Goal: Find contact information: Find contact information

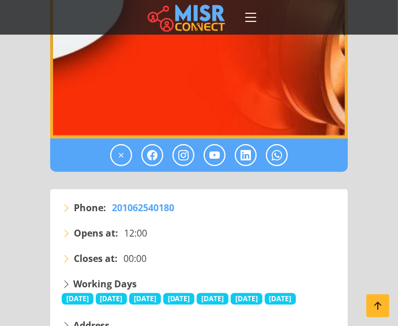
scroll to position [525, 0]
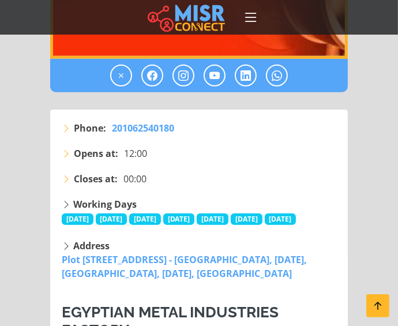
click at [80, 126] on strong "Phone:" at bounding box center [90, 128] width 32 height 14
drag, startPoint x: 80, startPoint y: 126, endPoint x: 143, endPoint y: 110, distance: 65.0
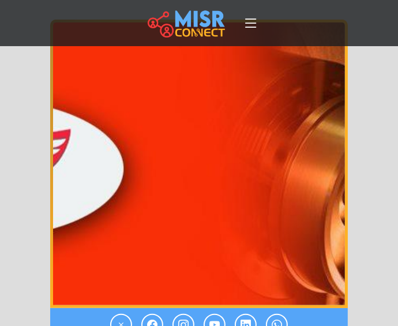
scroll to position [0, 0]
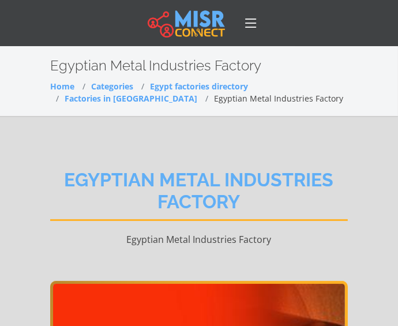
click at [180, 234] on p "Egyptian Metal Industries Factory" at bounding box center [199, 240] width 298 height 14
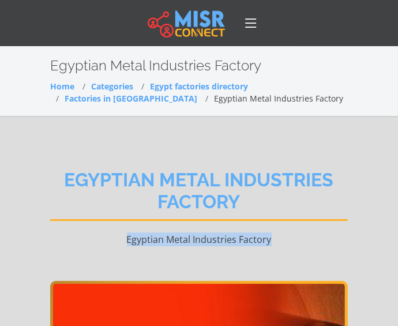
click at [180, 234] on p "Egyptian Metal Industries Factory" at bounding box center [199, 240] width 298 height 14
drag, startPoint x: 180, startPoint y: 234, endPoint x: 154, endPoint y: 115, distance: 122.3
click at [154, 115] on section "Egyptian Metal Industries Factory Home Categories Egypt factories directory Fac…" at bounding box center [199, 81] width 398 height 71
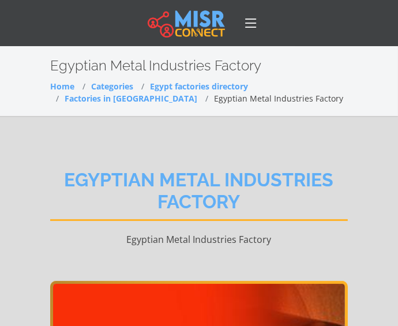
click at [195, 241] on p "Egyptian Metal Industries Factory" at bounding box center [199, 240] width 298 height 14
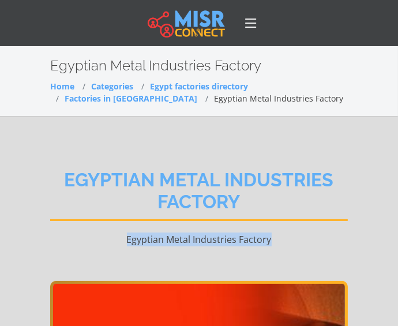
click at [195, 241] on p "Egyptian Metal Industries Factory" at bounding box center [199, 240] width 298 height 14
copy div "Egyptian Metal Industries Factory"
click at [198, 93] on link "Factories in [GEOGRAPHIC_DATA]" at bounding box center [131, 98] width 133 height 11
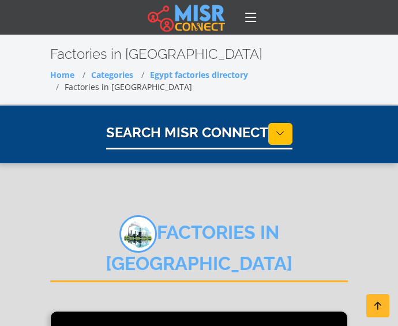
scroll to position [3531, 0]
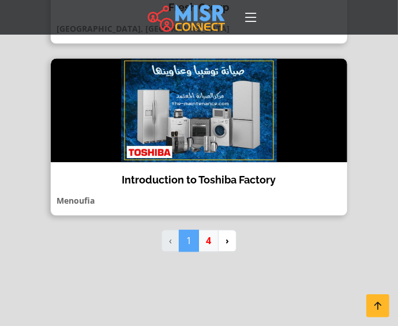
click at [210, 230] on link "4" at bounding box center [209, 241] width 20 height 22
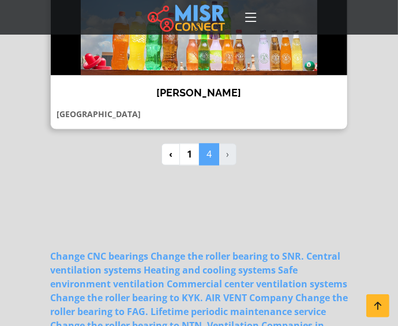
scroll to position [3255, 0]
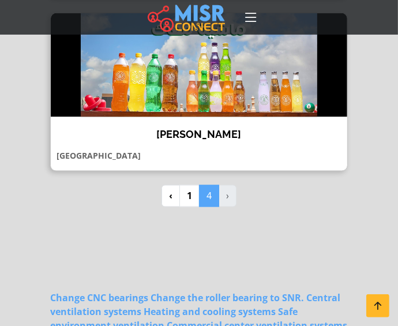
click at [228, 185] on li "›" at bounding box center [227, 196] width 17 height 22
select select "**********"
